Goal: Task Accomplishment & Management: Complete application form

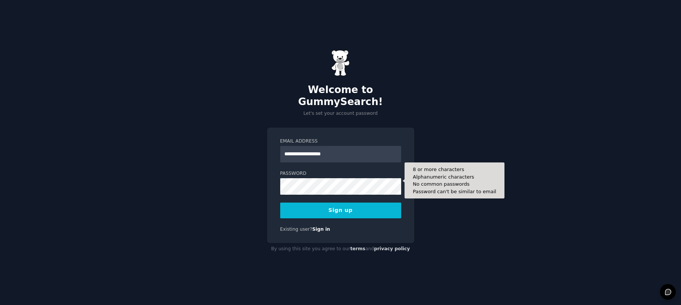
type input "**********"
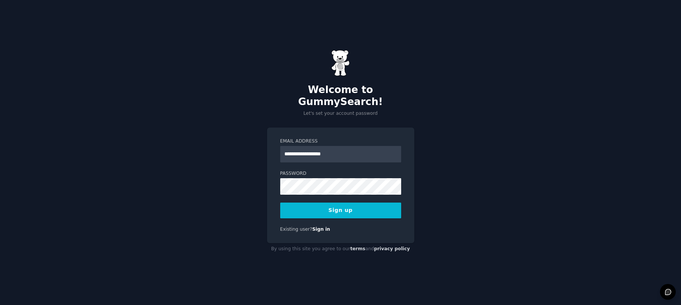
click at [0, 305] on nordpass-autofill-portal at bounding box center [0, 305] width 0 height 0
click at [337, 203] on button "Sign up" at bounding box center [340, 211] width 121 height 16
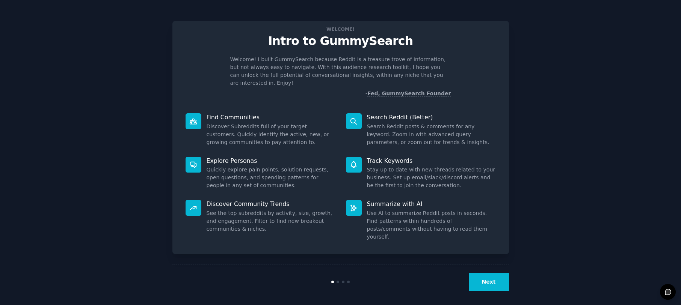
click at [0, 305] on nordpass-portal at bounding box center [0, 305] width 0 height 0
click at [494, 276] on button "Next" at bounding box center [489, 282] width 40 height 18
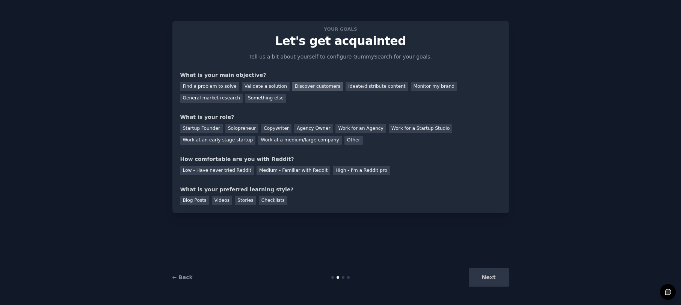
click at [297, 86] on div "Discover customers" at bounding box center [317, 86] width 51 height 9
click at [243, 94] on div "General market research" at bounding box center [211, 98] width 63 height 9
click at [304, 86] on div "Discover customers" at bounding box center [317, 86] width 51 height 9
click at [214, 85] on div "Find a problem to solve" at bounding box center [209, 86] width 59 height 9
click at [373, 85] on div "Ideate/distribute content" at bounding box center [376, 86] width 62 height 9
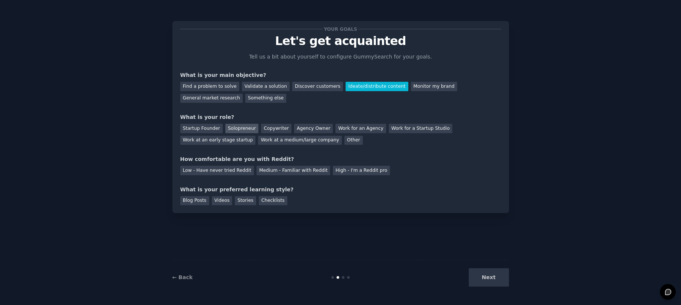
click at [229, 129] on div "Solopreneur" at bounding box center [241, 128] width 33 height 9
click at [217, 170] on div "Low - Have never tried Reddit" at bounding box center [217, 170] width 74 height 9
click at [194, 201] on div "Blog Posts" at bounding box center [194, 200] width 29 height 9
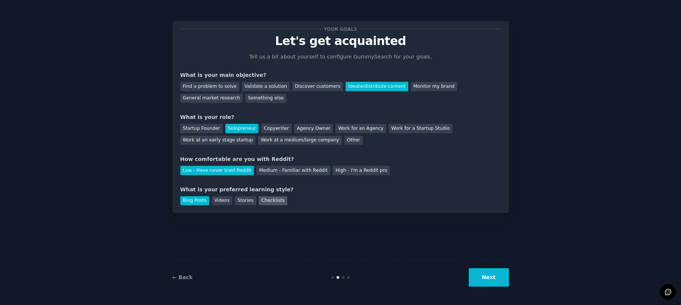
click at [266, 198] on div "Checklists" at bounding box center [273, 200] width 29 height 9
click at [496, 277] on button "Next" at bounding box center [489, 277] width 40 height 18
